Goal: Task Accomplishment & Management: Complete application form

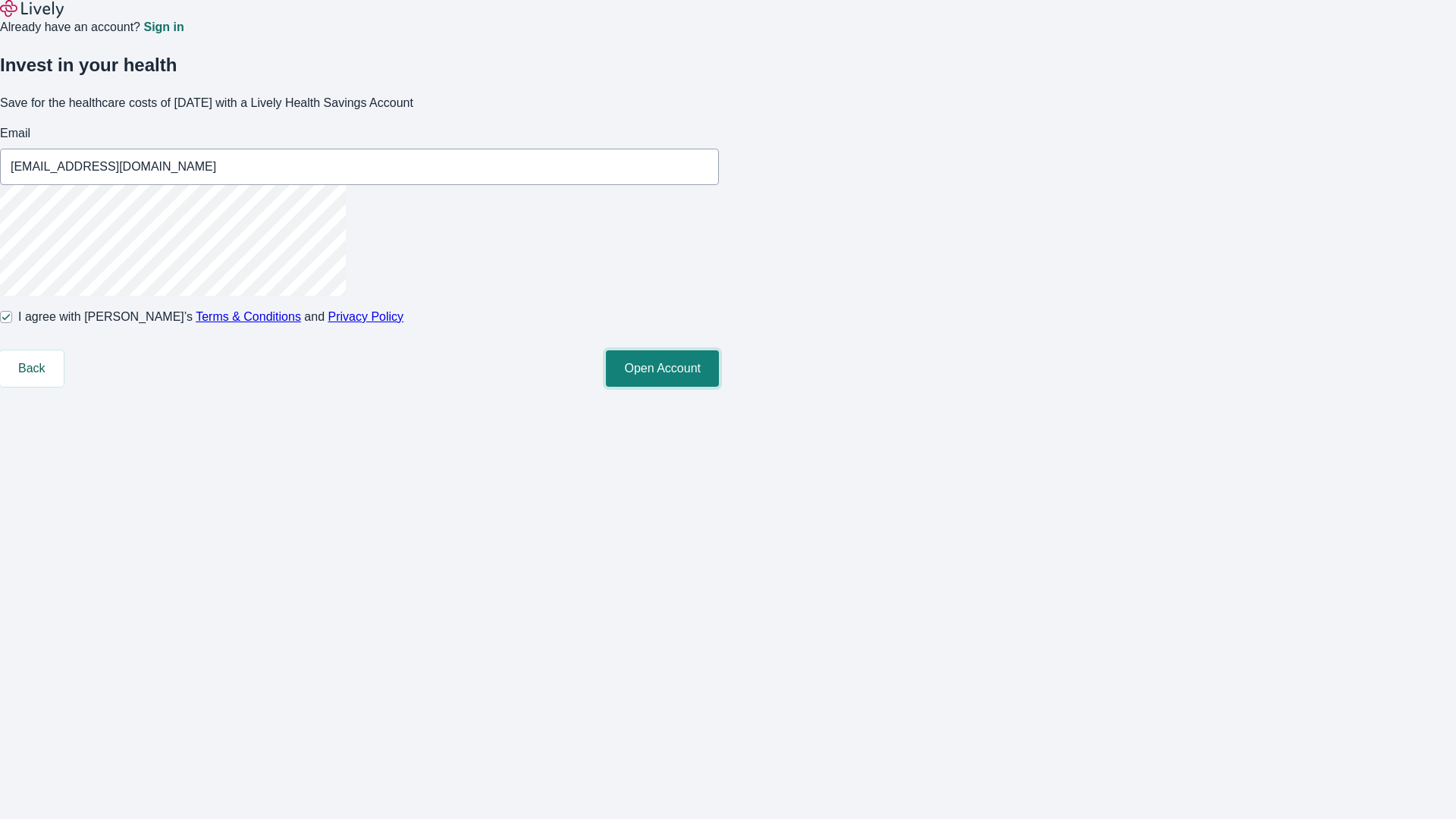
click at [719, 387] on button "Open Account" at bounding box center [663, 369] width 113 height 37
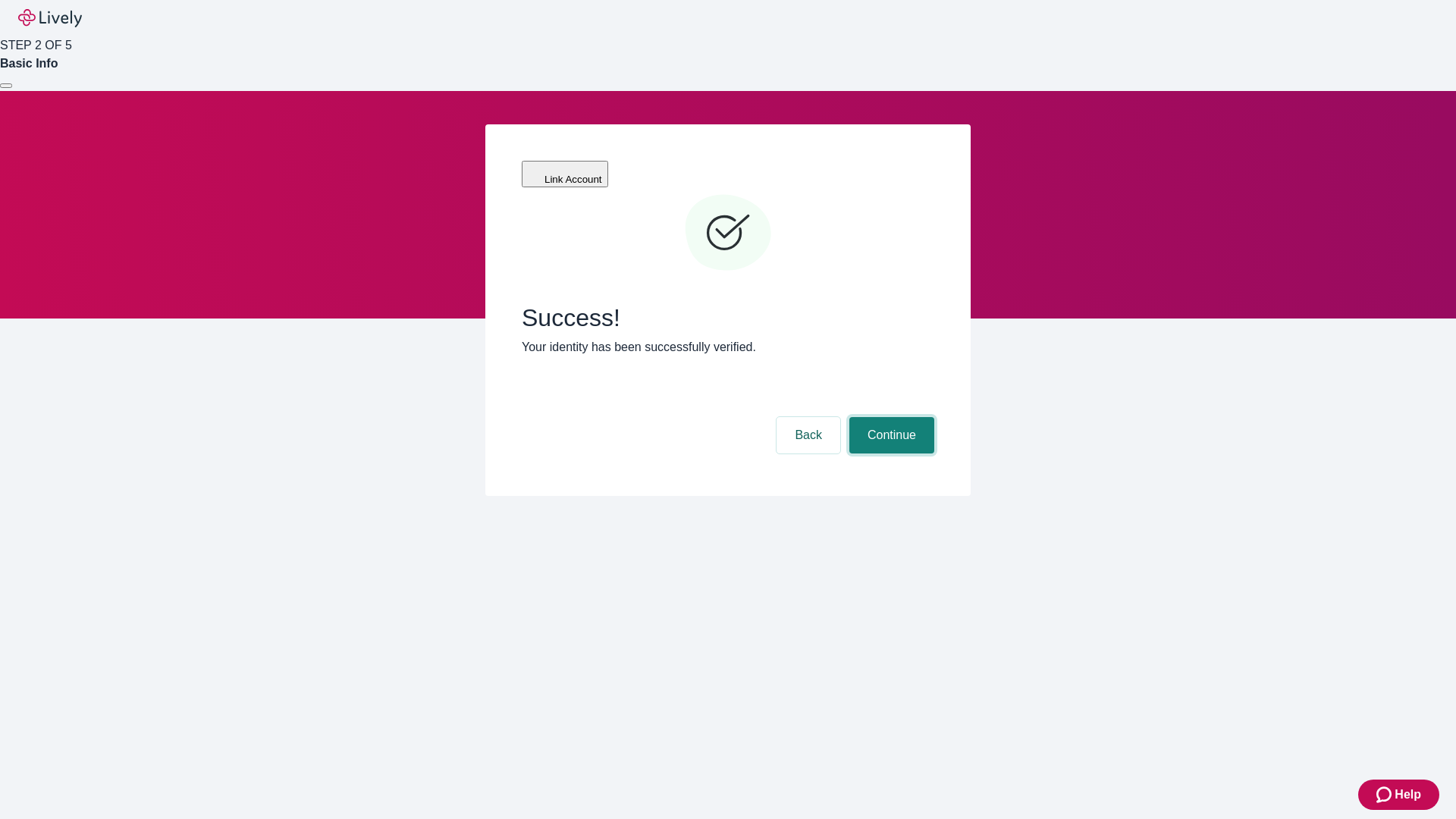
click at [890, 417] on button "Continue" at bounding box center [892, 435] width 85 height 37
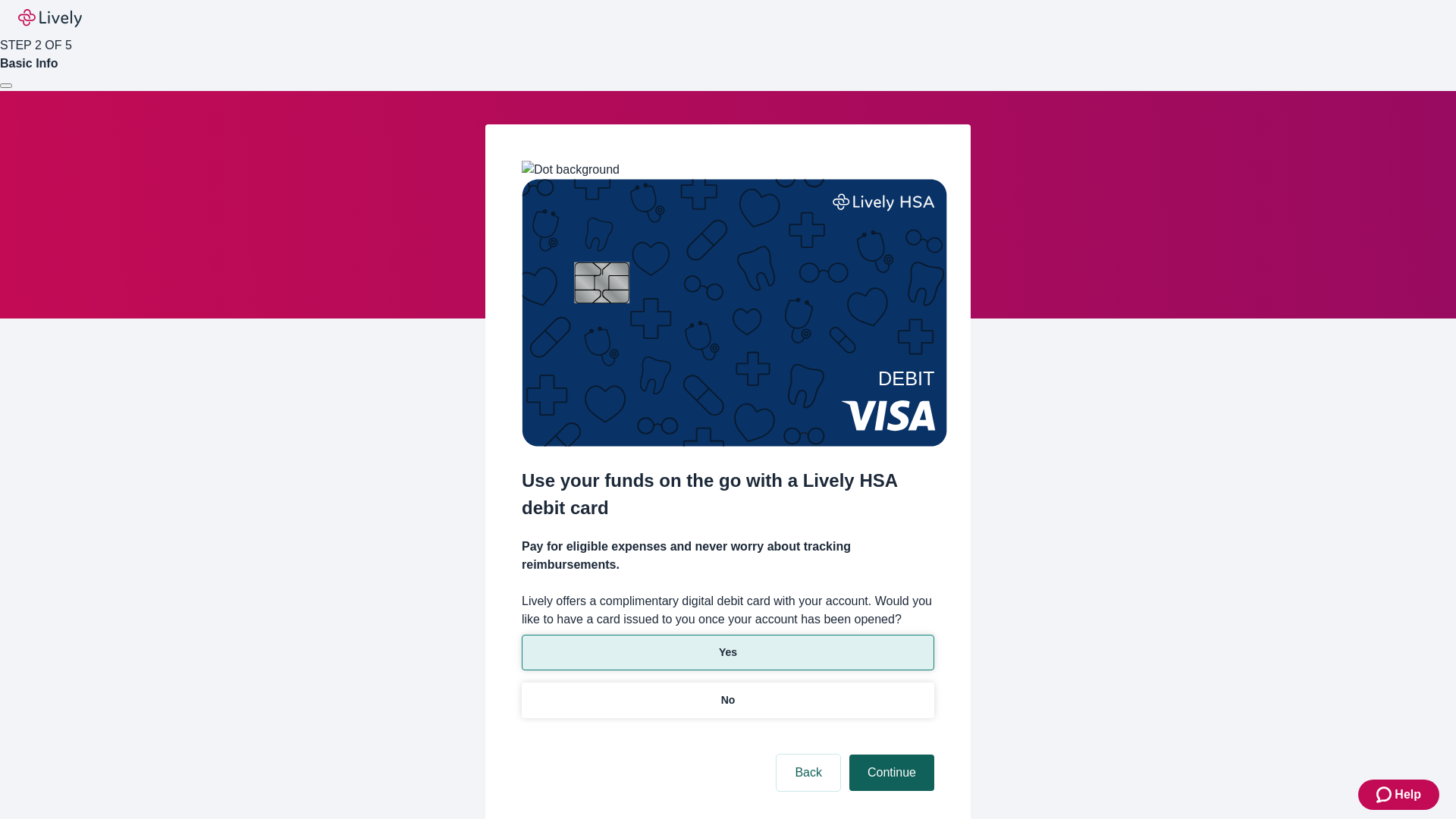
click at [727, 693] on p "No" at bounding box center [728, 700] width 15 height 16
click at [890, 755] on button "Continue" at bounding box center [892, 773] width 85 height 37
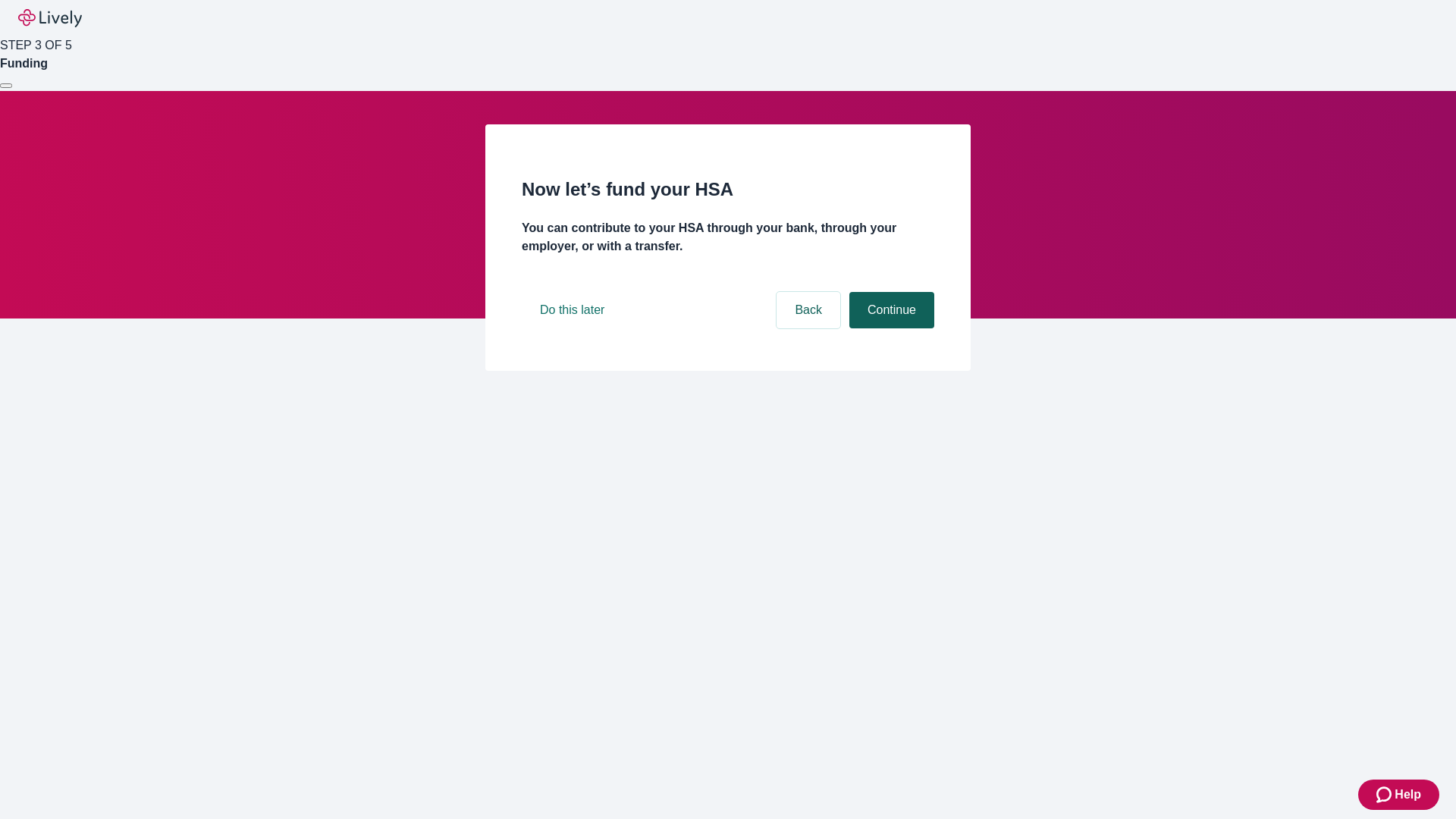
click at [890, 329] on button "Continue" at bounding box center [892, 310] width 85 height 37
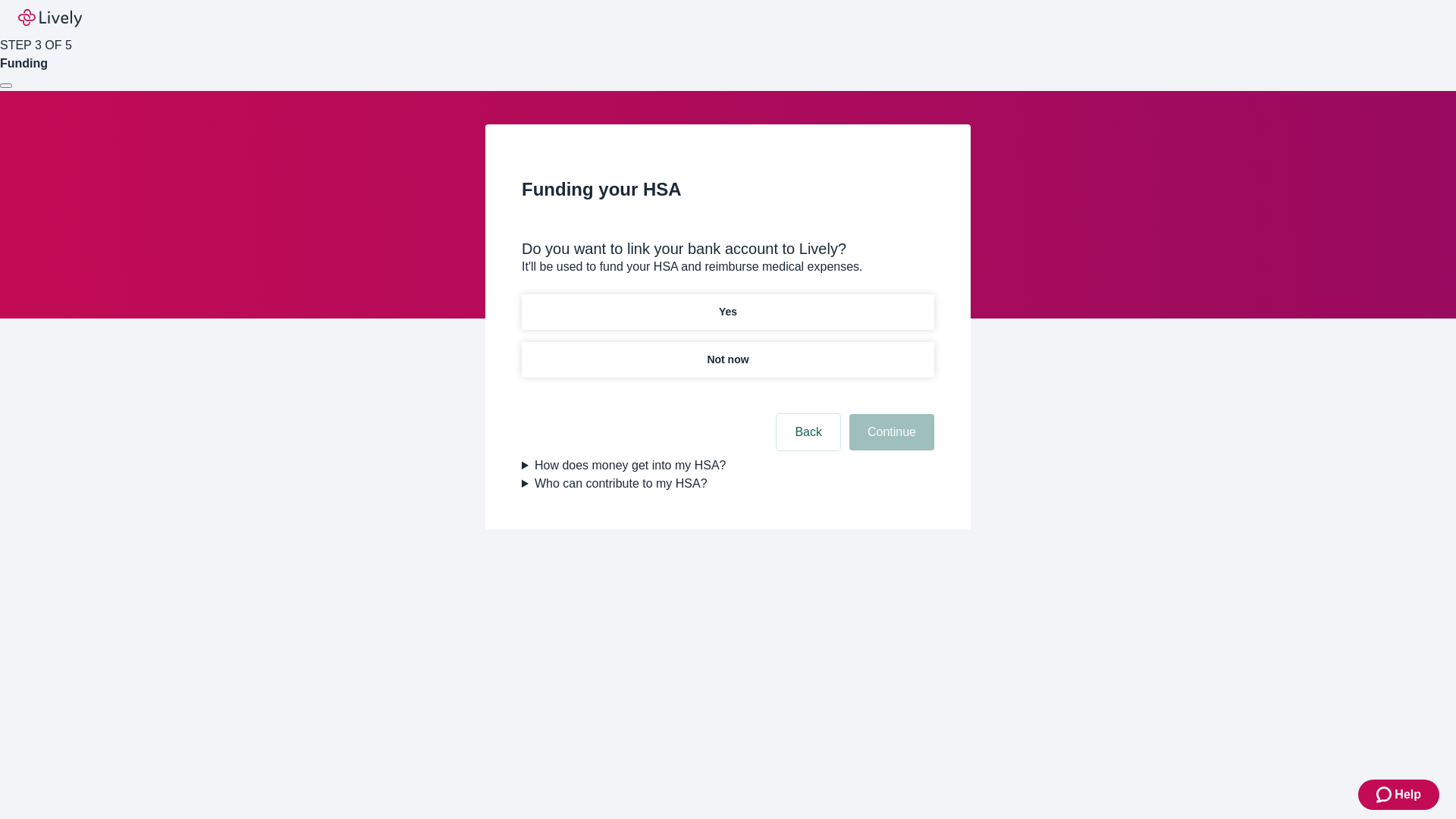
click at [727, 352] on p "Not now" at bounding box center [728, 360] width 41 height 16
click at [890, 442] on button "Continue" at bounding box center [892, 432] width 85 height 37
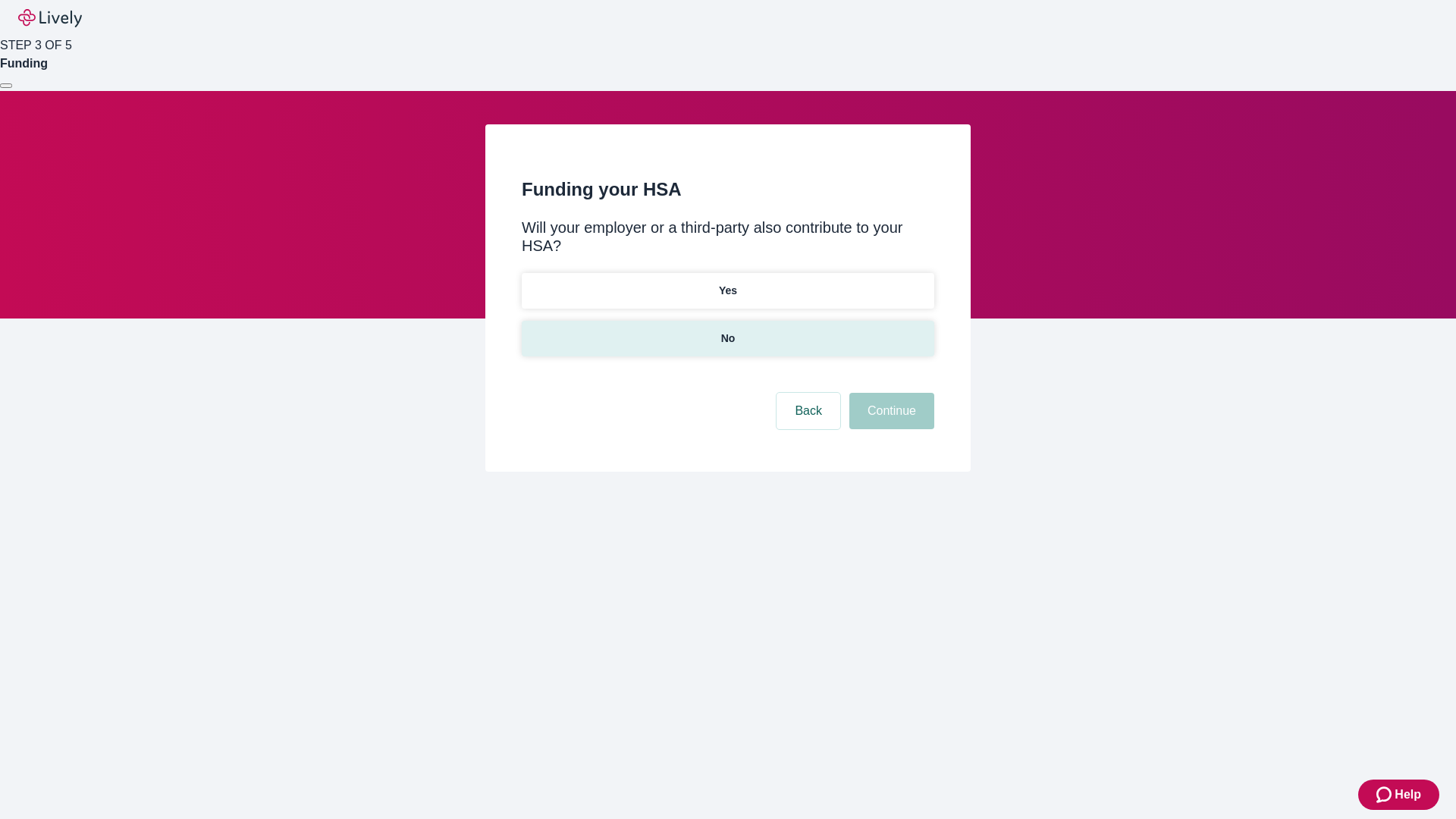
click at [727, 331] on p "No" at bounding box center [728, 339] width 15 height 16
click at [890, 393] on button "Continue" at bounding box center [892, 411] width 85 height 37
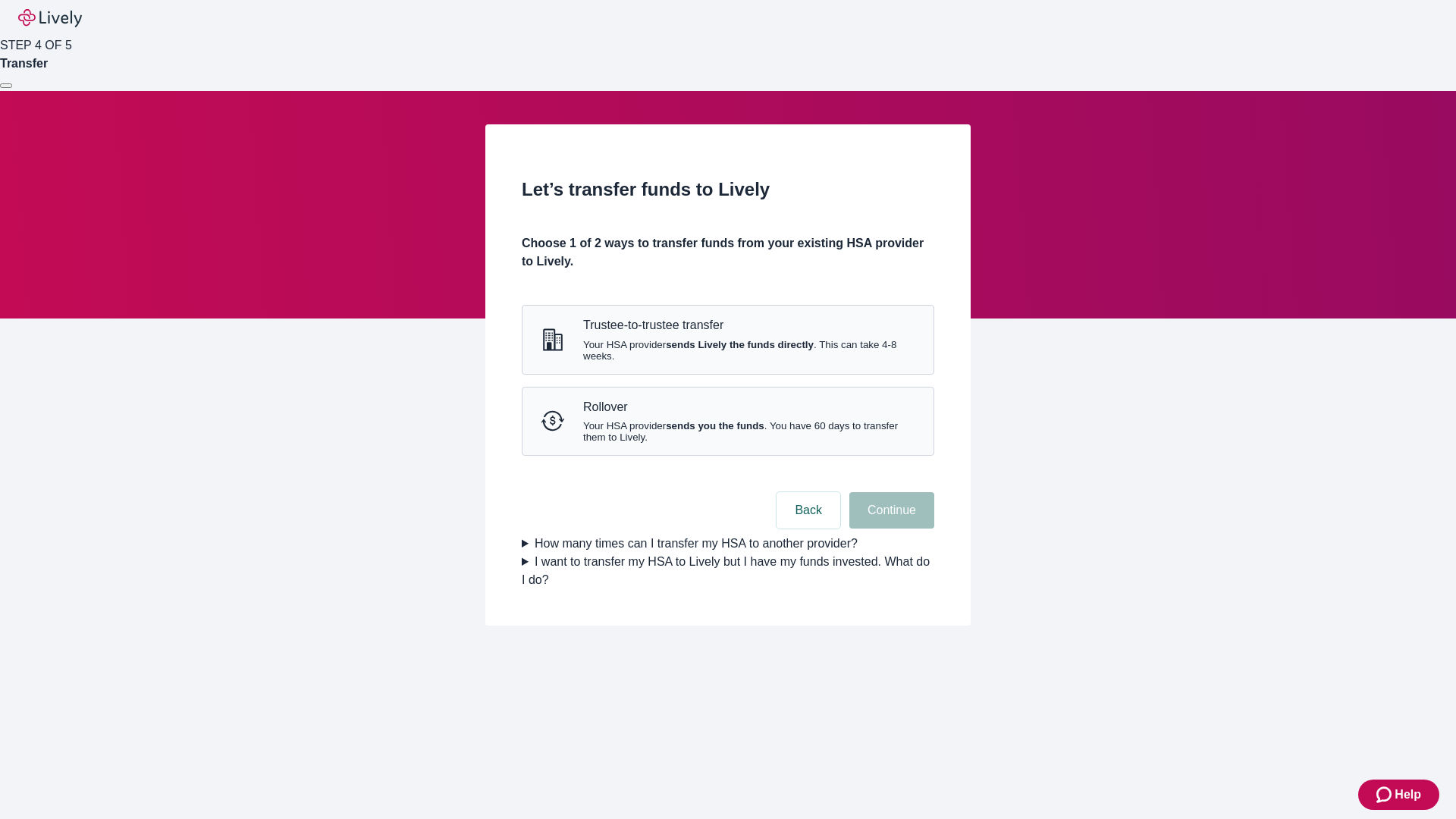
click at [727, 351] on strong "sends Lively the funds directly" at bounding box center [740, 345] width 148 height 12
click at [890, 529] on button "Continue" at bounding box center [892, 510] width 85 height 37
